Goal: Find specific page/section: Find specific page/section

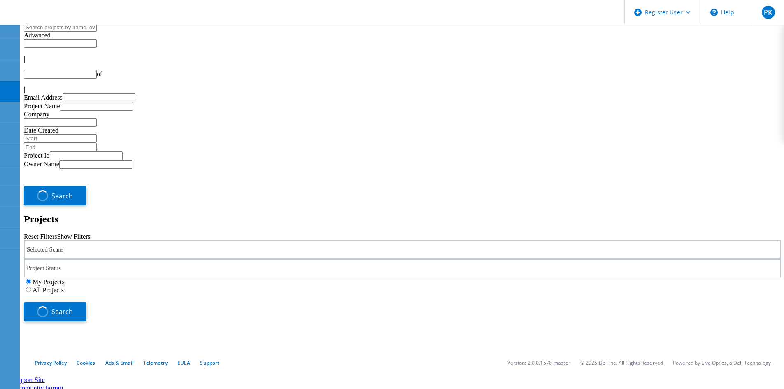
type input "1"
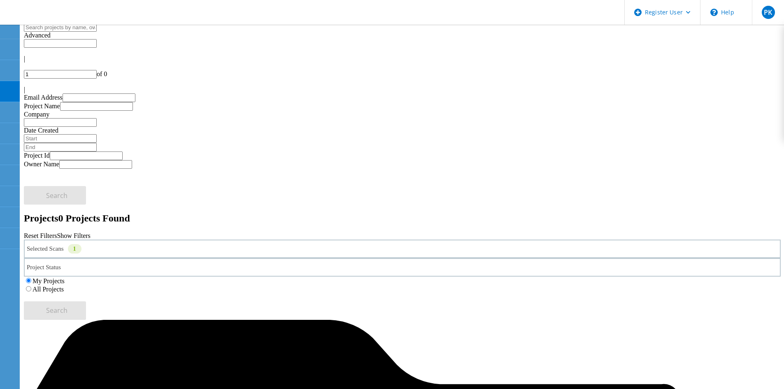
click at [358, 213] on div "Projects 0 Projects Found" at bounding box center [402, 218] width 757 height 11
